Goal: Task Accomplishment & Management: Manage account settings

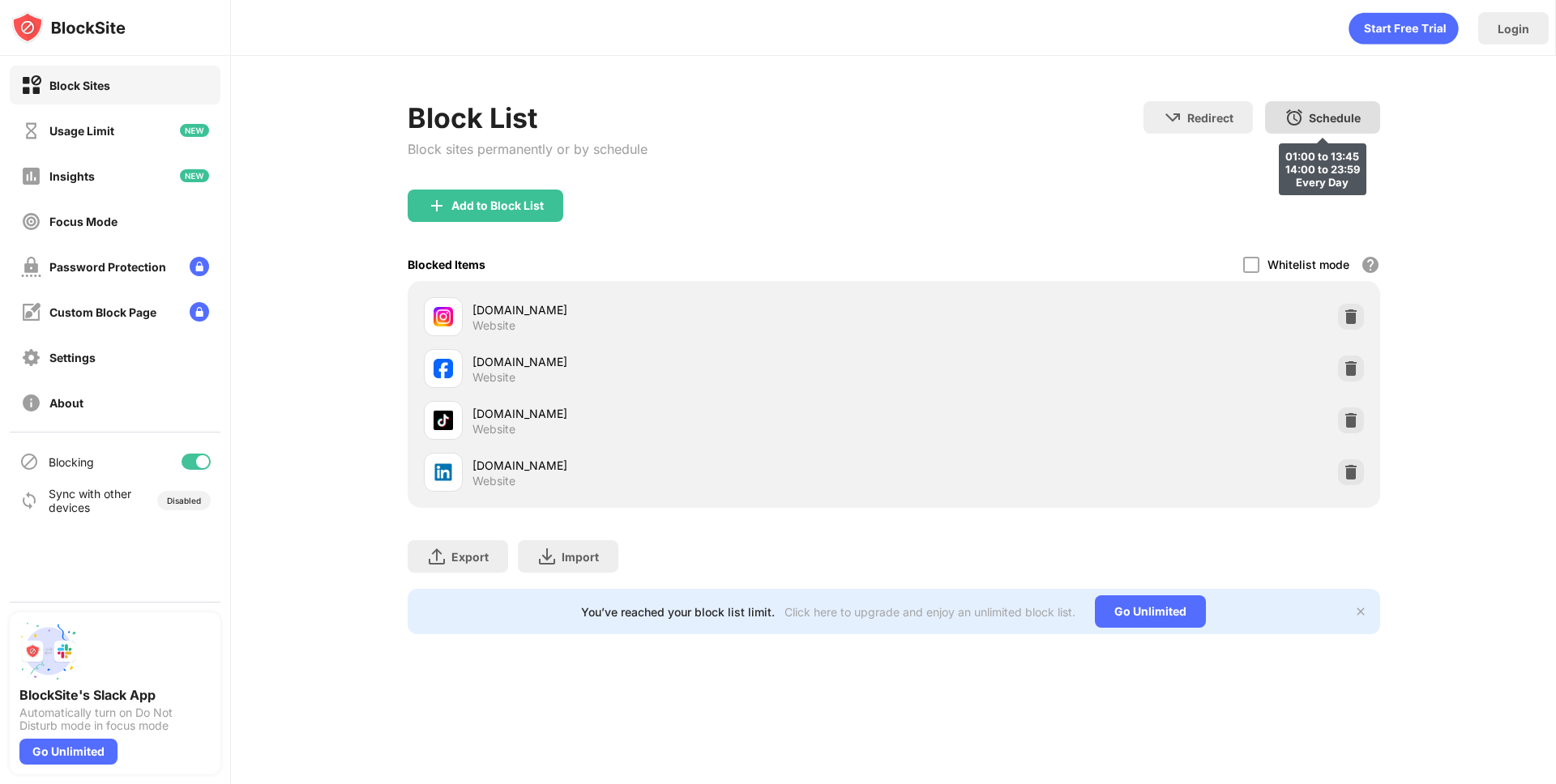
click at [1288, 109] on img at bounding box center [1294, 116] width 19 height 19
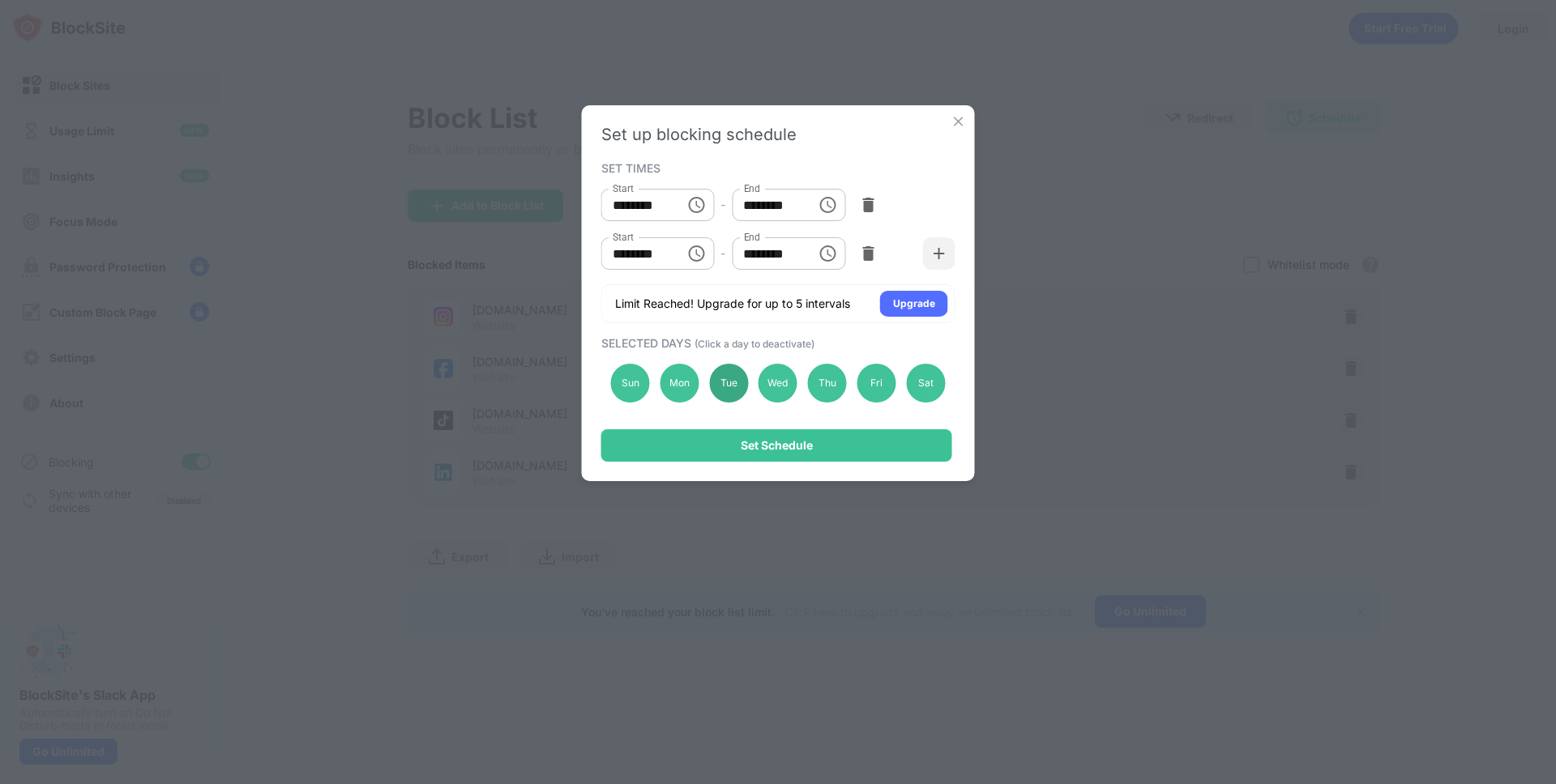
click at [727, 379] on div "Tue" at bounding box center [728, 383] width 39 height 39
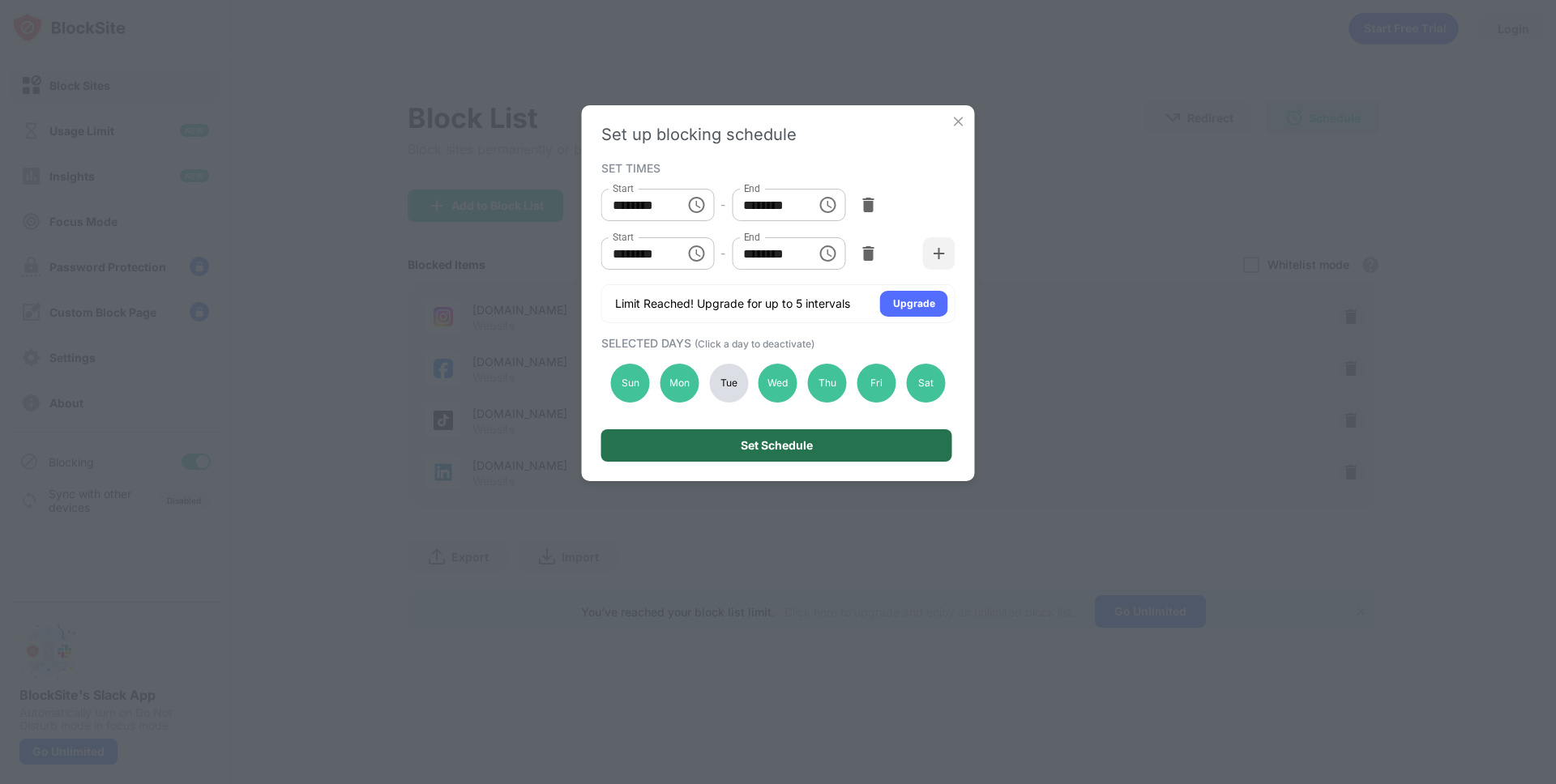
click at [742, 448] on div "Set Schedule" at bounding box center [776, 446] width 72 height 13
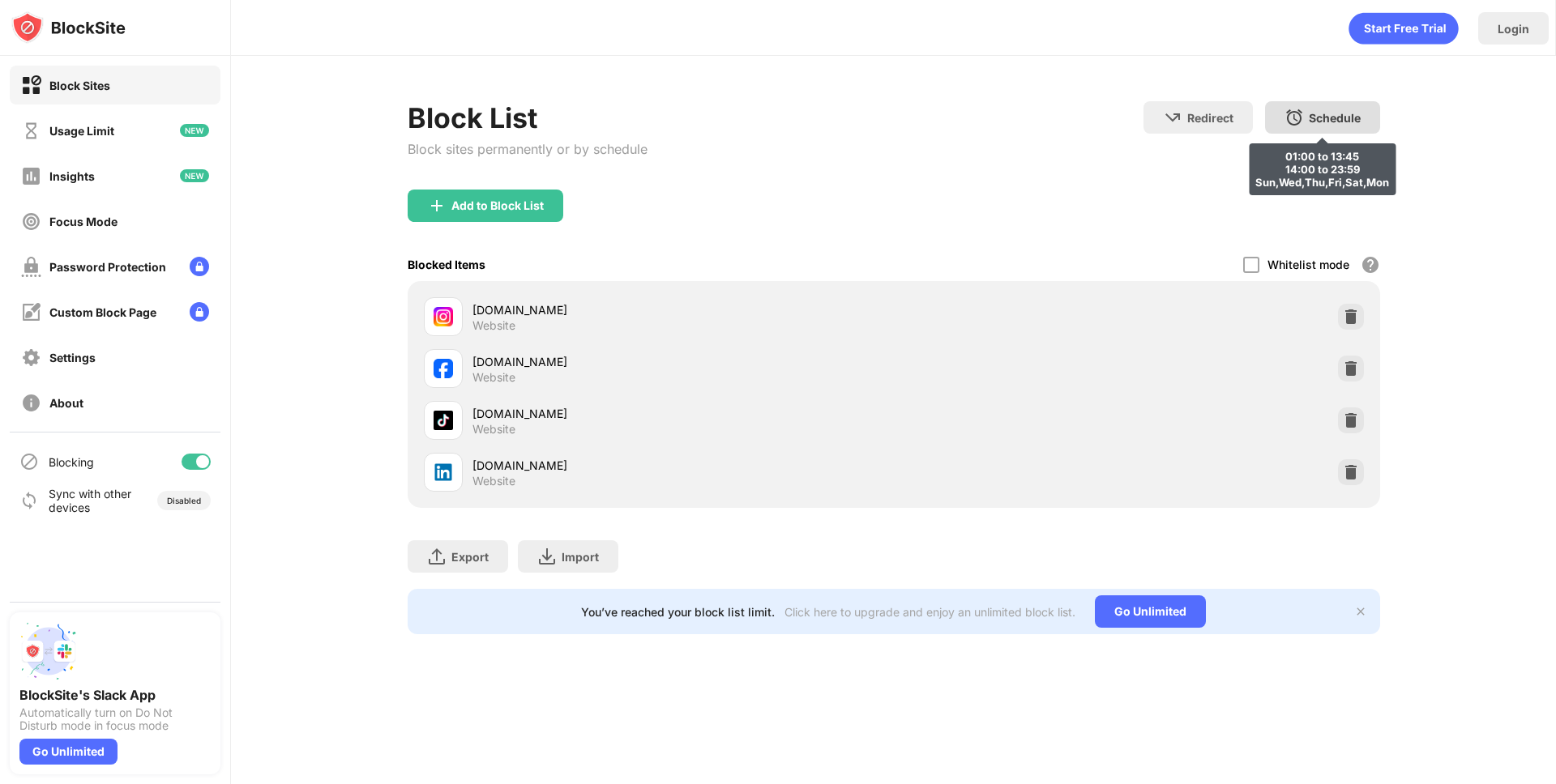
click at [1290, 105] on div "Schedule 01:00 to 13:45 14:00 to 23:59 Sun,Wed,Thu,Fri,Sat,Mon" at bounding box center [1322, 116] width 115 height 32
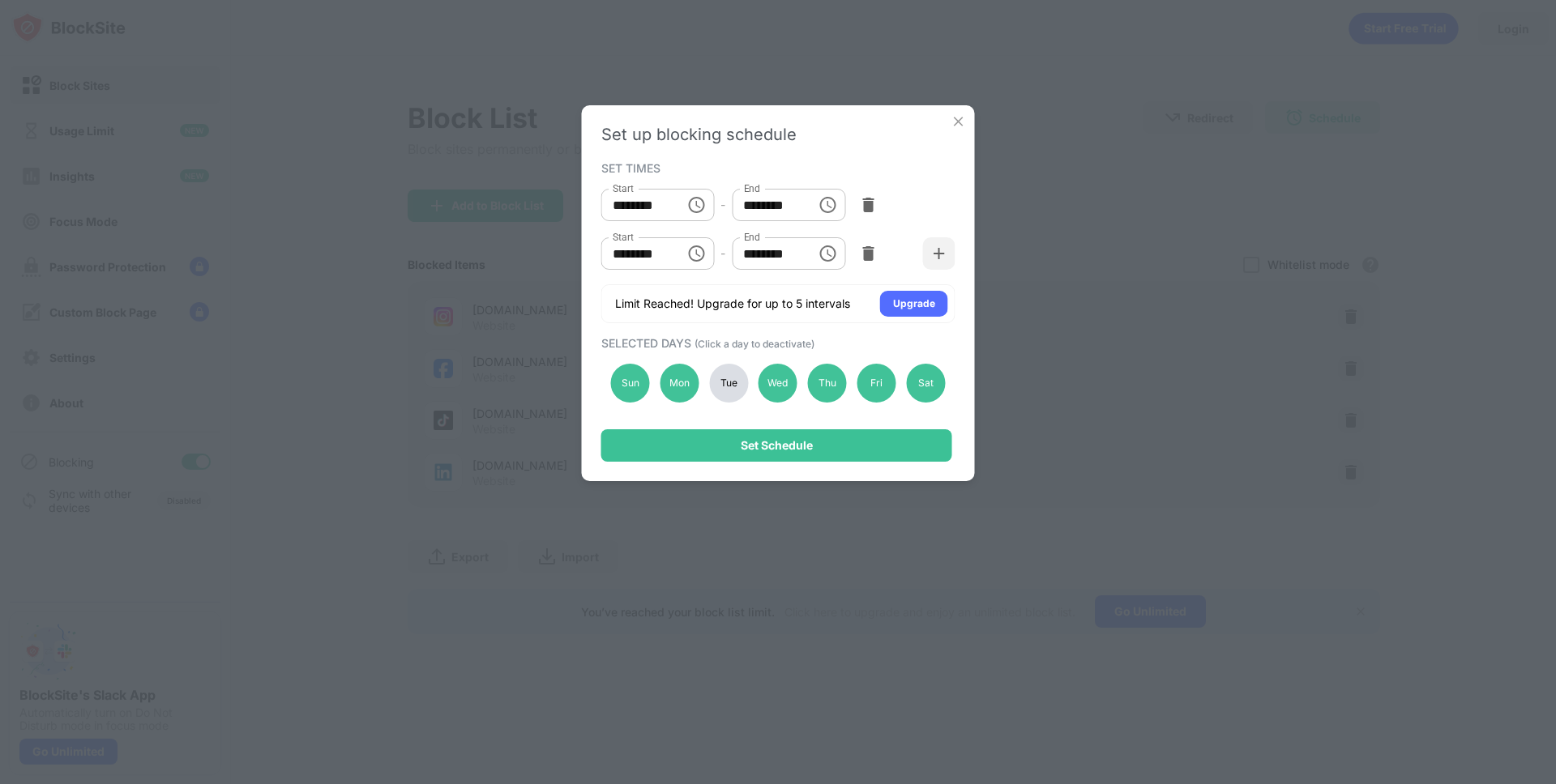
click at [739, 385] on div "Tue" at bounding box center [728, 383] width 39 height 39
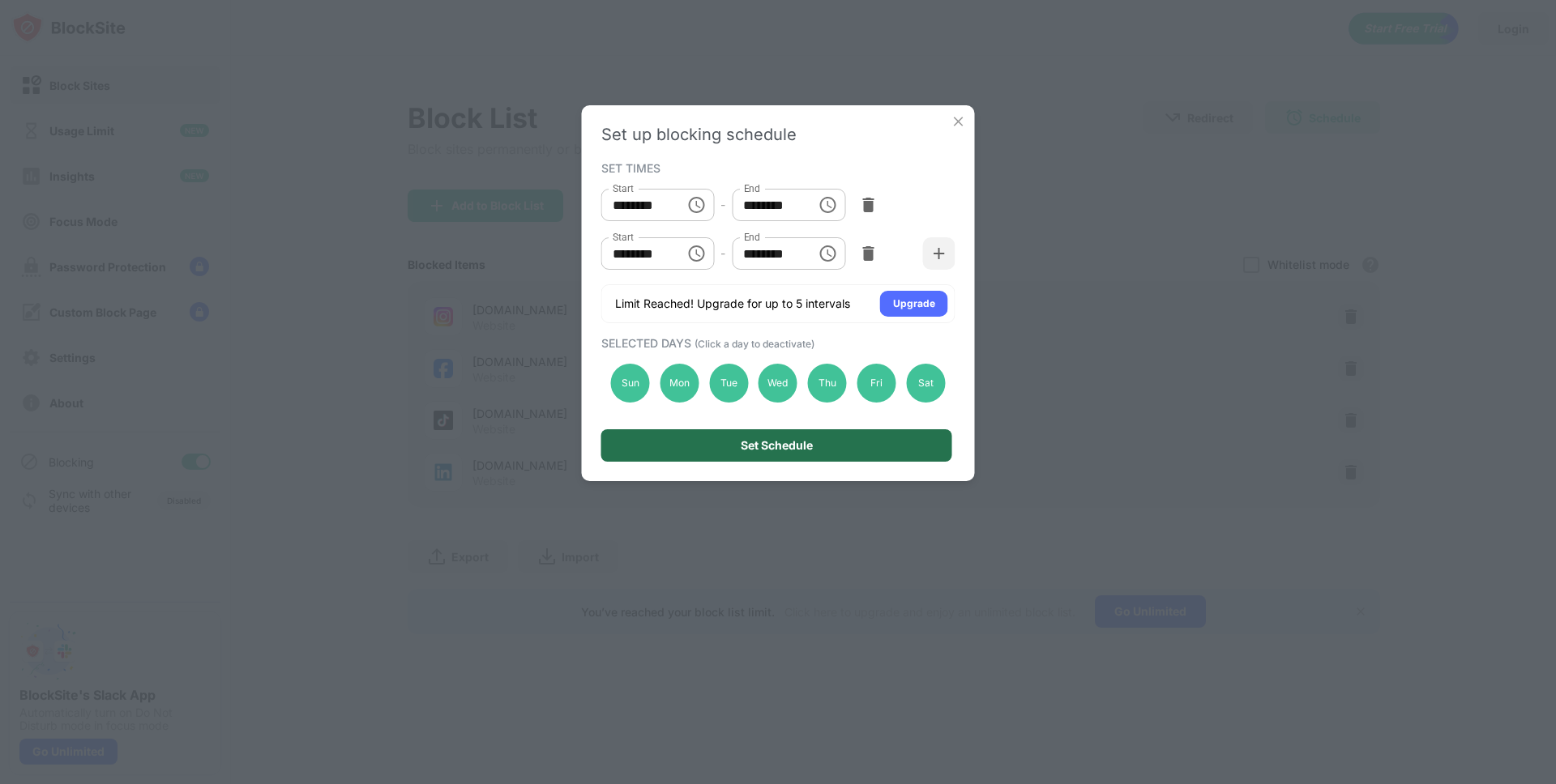
click at [779, 448] on div "Set Schedule" at bounding box center [776, 446] width 72 height 13
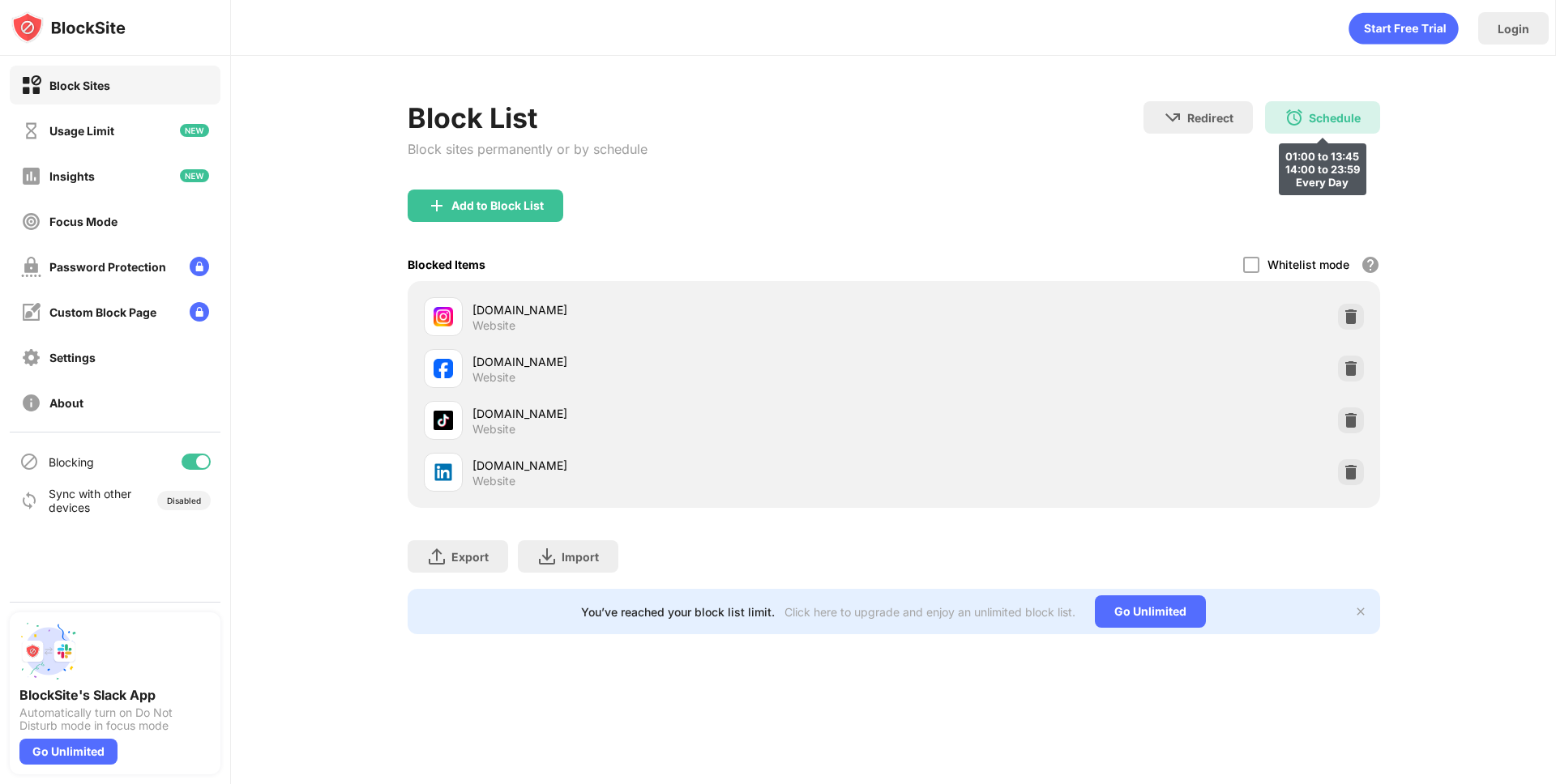
click at [1336, 108] on div "Schedule 01:00 to 13:45 14:00 to 23:59 Every Day" at bounding box center [1322, 116] width 115 height 32
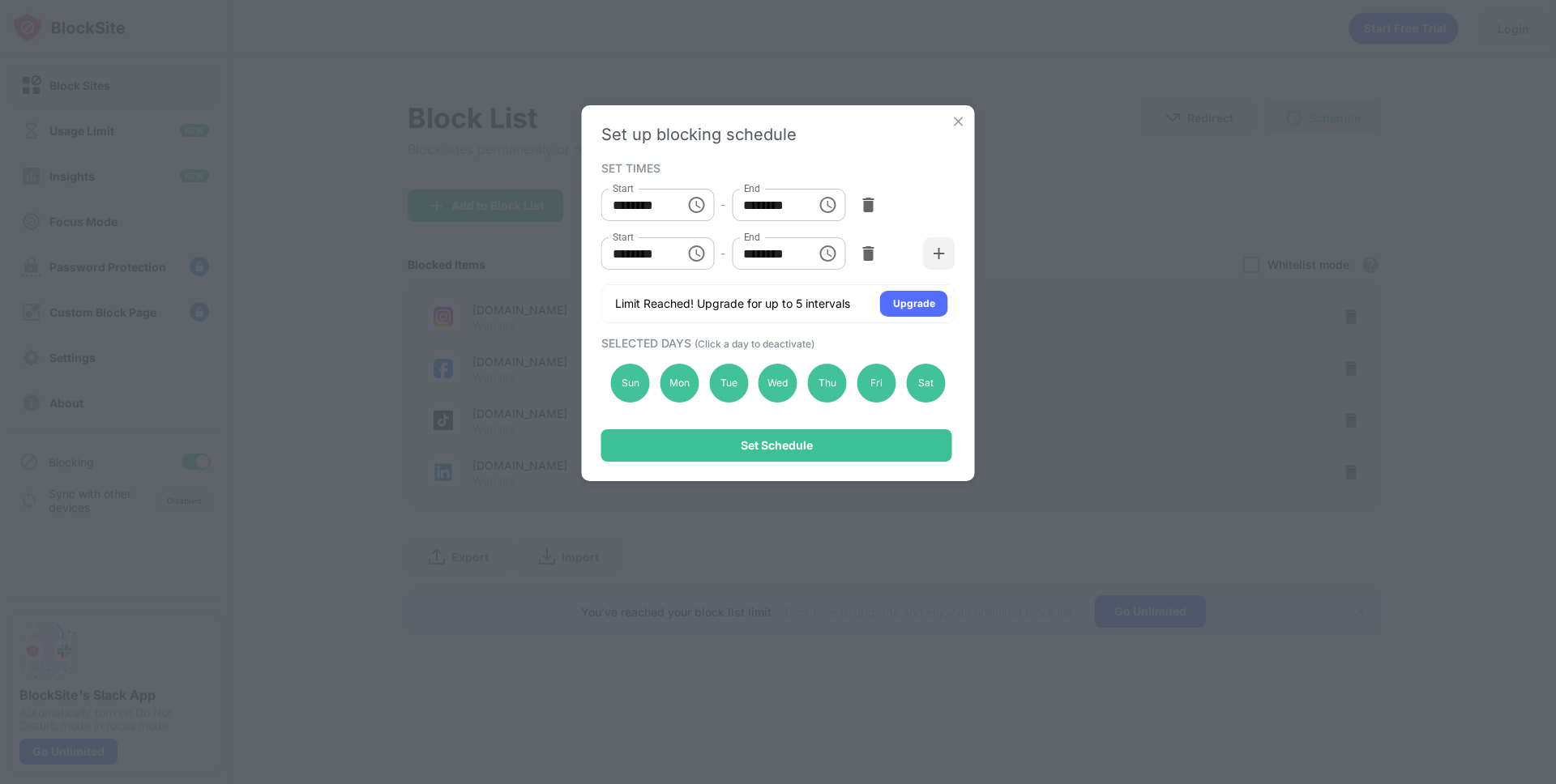
click at [1074, 105] on div "Set up blocking schedule SET TIMES Start ******** Start - End ******** End Star…" at bounding box center [778, 392] width 1556 height 784
click at [950, 121] on img at bounding box center [959, 122] width 17 height 17
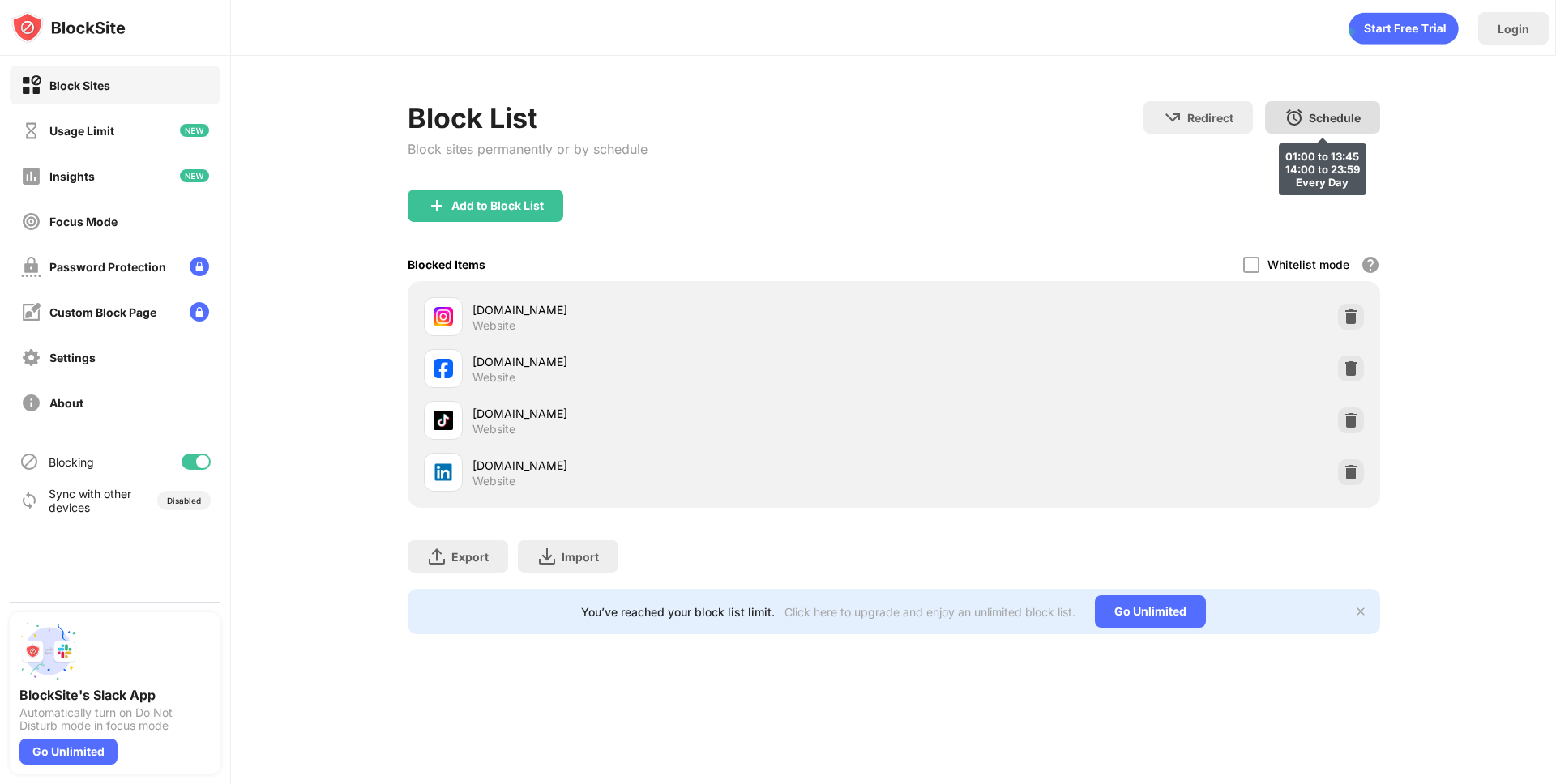
click at [1332, 123] on div "Schedule" at bounding box center [1335, 117] width 52 height 14
